Goal: Transaction & Acquisition: Purchase product/service

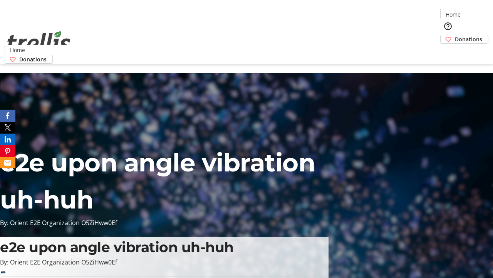
click at [455, 35] on span "Donations" at bounding box center [468, 39] width 27 height 8
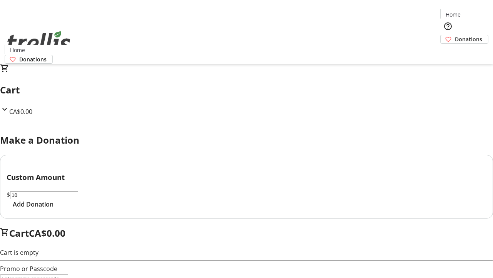
click at [54, 209] on span "Add Donation" at bounding box center [33, 203] width 41 height 9
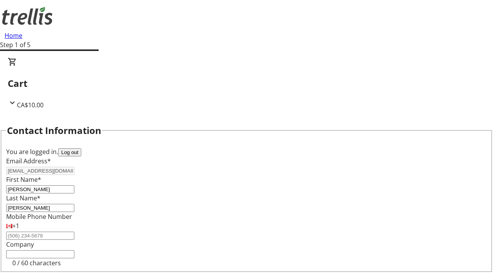
select select "CA"
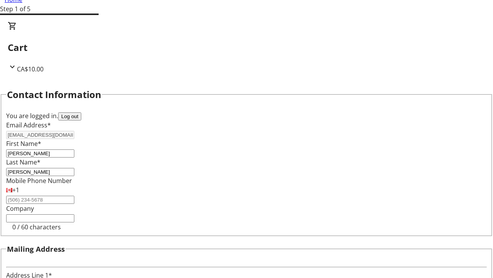
type input "[STREET_ADDRESS][PERSON_NAME]"
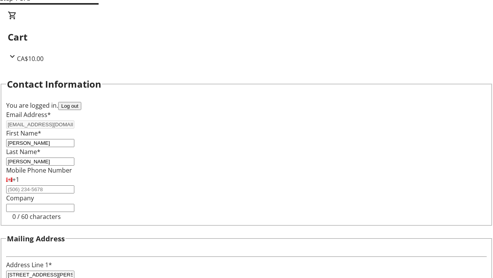
type input "Kelowna"
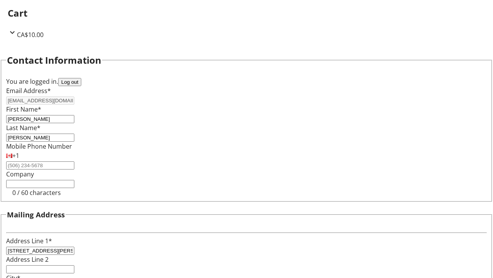
select select "BC"
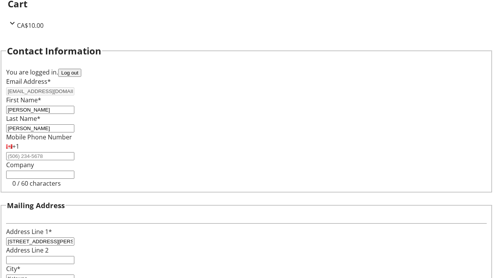
type input "Kelowna"
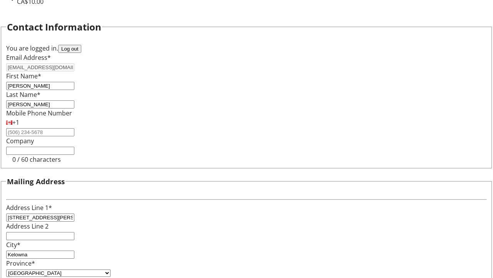
type input "V1Y 0C2"
